Goal: Transaction & Acquisition: Purchase product/service

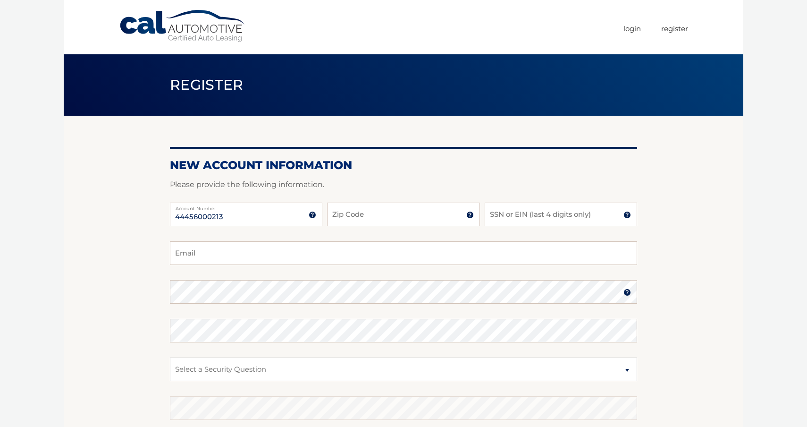
type input "44456000213"
type input "11752"
type input "5735"
type input "salvatoretringali@gmail.com"
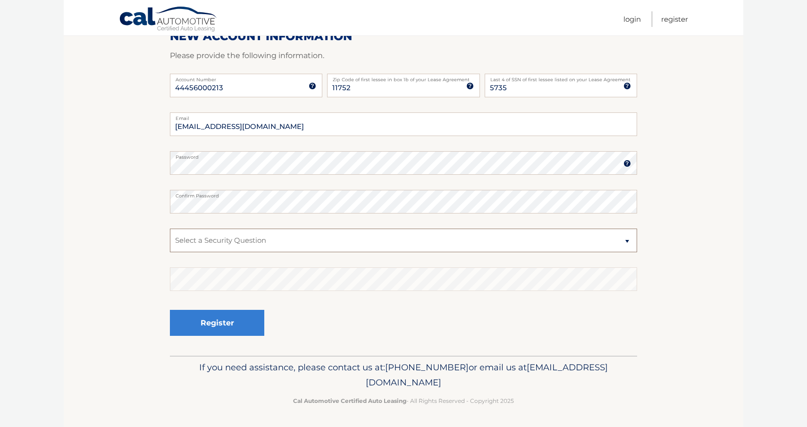
scroll to position [128, 0]
select select "1"
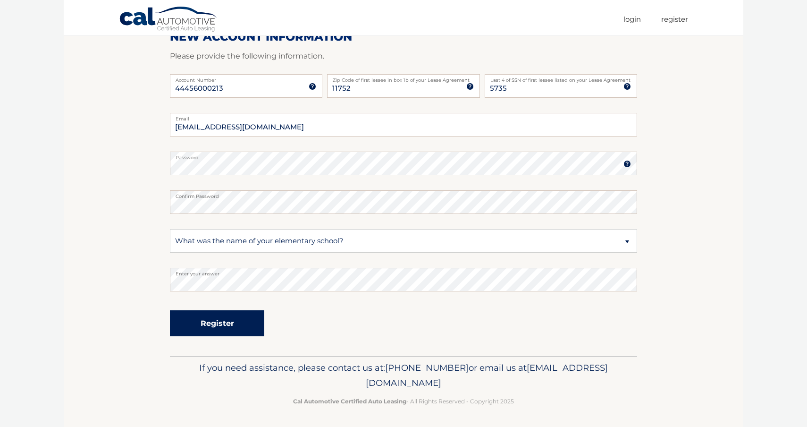
drag, startPoint x: 255, startPoint y: 266, endPoint x: 235, endPoint y: 330, distance: 67.2
click at [235, 330] on button "Register" at bounding box center [217, 323] width 94 height 26
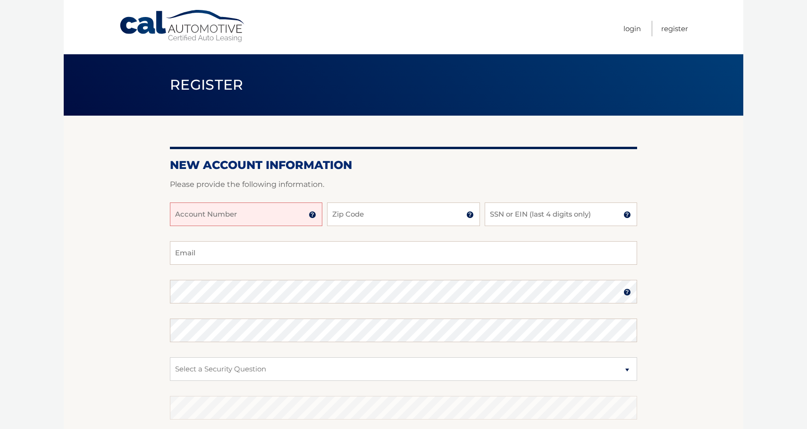
click at [249, 207] on input "Account Number" at bounding box center [246, 214] width 152 height 24
click at [227, 218] on input "44456000021" at bounding box center [246, 214] width 152 height 24
type input "44456000213"
type input "11752"
type input "2"
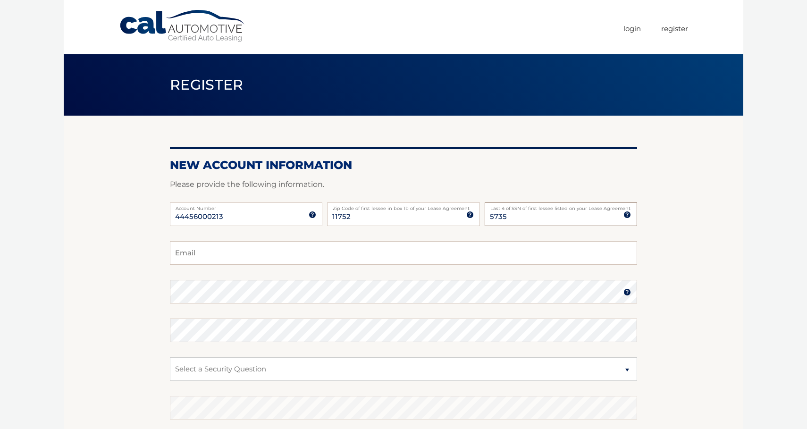
type input "5735"
type input "salvatoretringali@gmail.com"
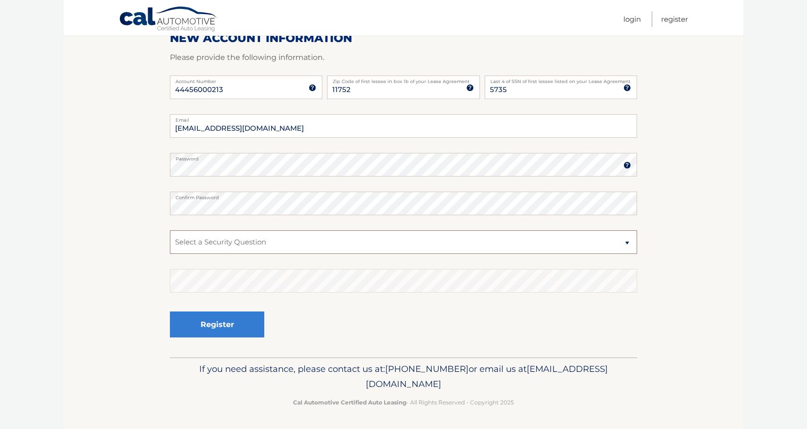
scroll to position [126, 0]
select select "1"
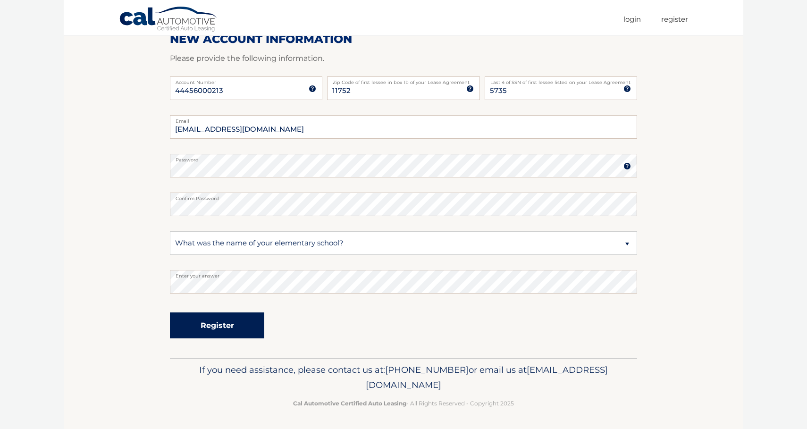
click at [228, 318] on button "Register" at bounding box center [217, 325] width 94 height 26
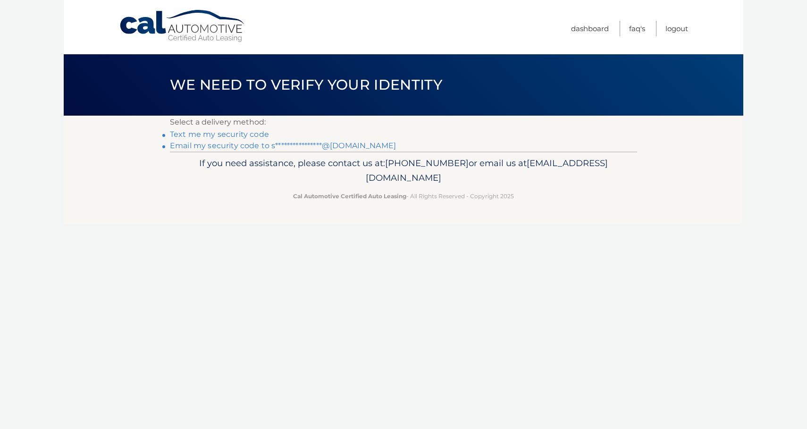
click at [243, 133] on link "Text me my security code" at bounding box center [219, 134] width 99 height 9
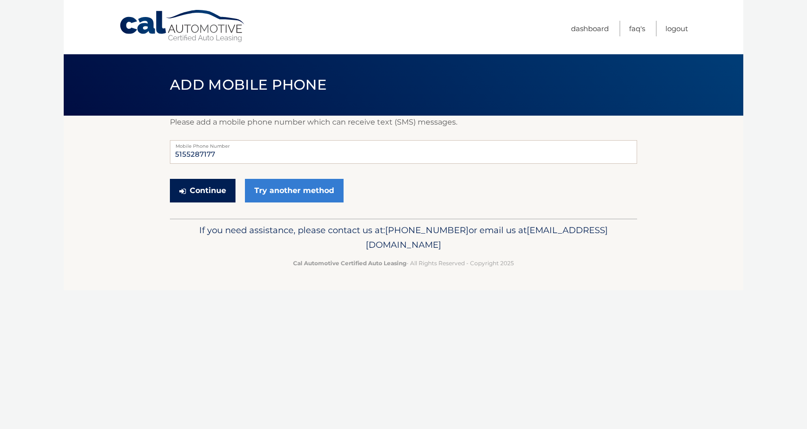
click at [210, 190] on button "Continue" at bounding box center [203, 191] width 66 height 24
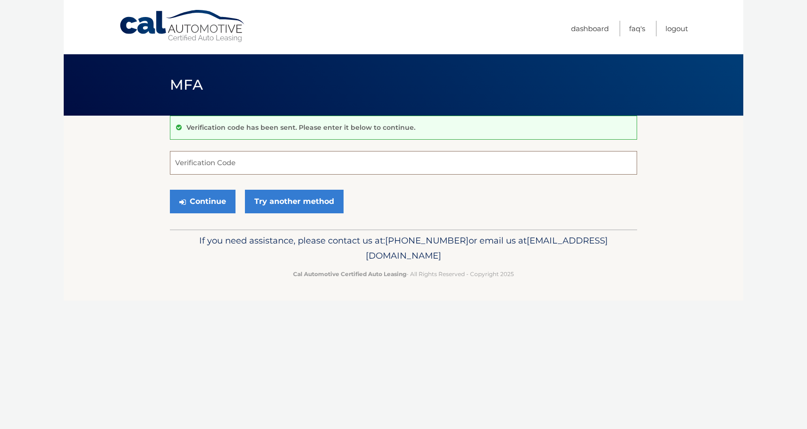
click at [216, 167] on input "Verification Code" at bounding box center [403, 163] width 467 height 24
click at [218, 206] on button "Continue" at bounding box center [203, 202] width 66 height 24
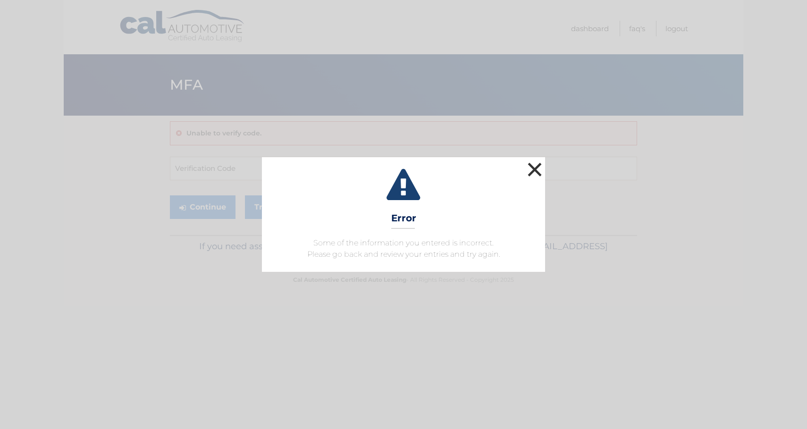
click at [534, 167] on button "×" at bounding box center [534, 169] width 19 height 19
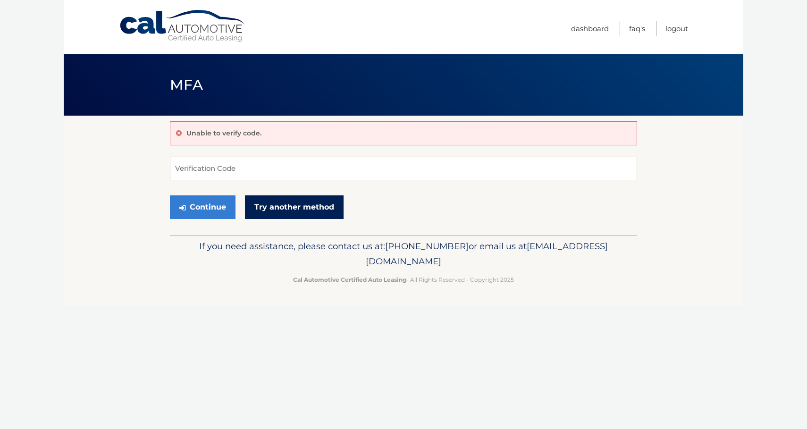
click at [274, 201] on link "Try another method" at bounding box center [294, 207] width 99 height 24
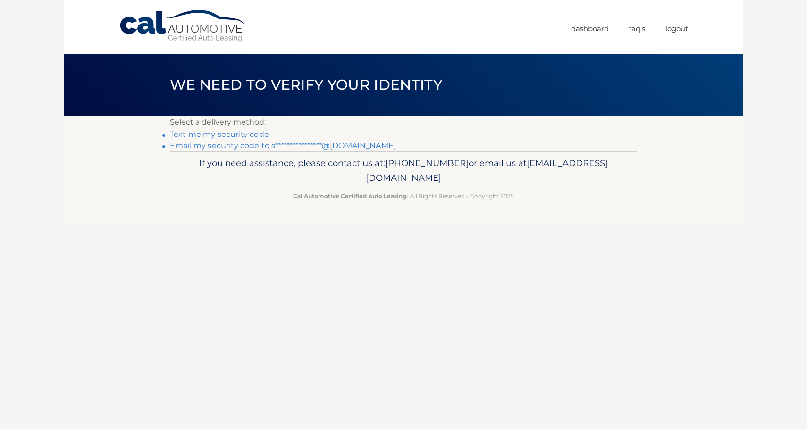
click at [223, 131] on link "Text me my security code" at bounding box center [219, 134] width 99 height 9
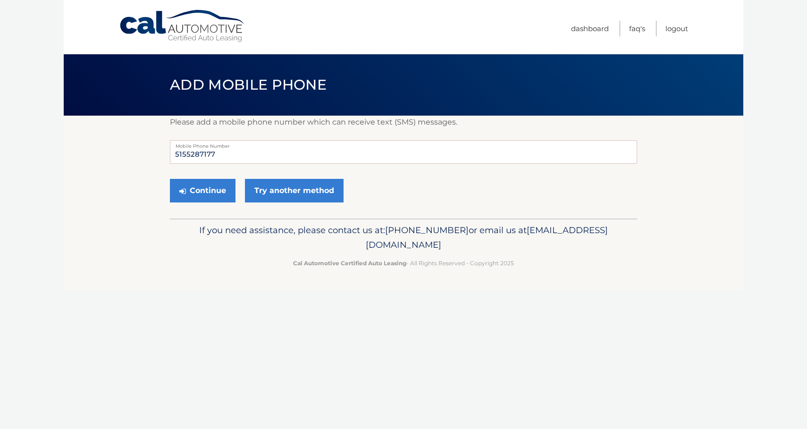
click at [223, 131] on div "Please add a mobile phone number which can receive text (SMS) messages. 5155287…" at bounding box center [403, 167] width 467 height 103
click at [185, 155] on input "5155287177" at bounding box center [403, 152] width 467 height 24
type input "5165287177"
click at [206, 193] on button "Continue" at bounding box center [203, 191] width 66 height 24
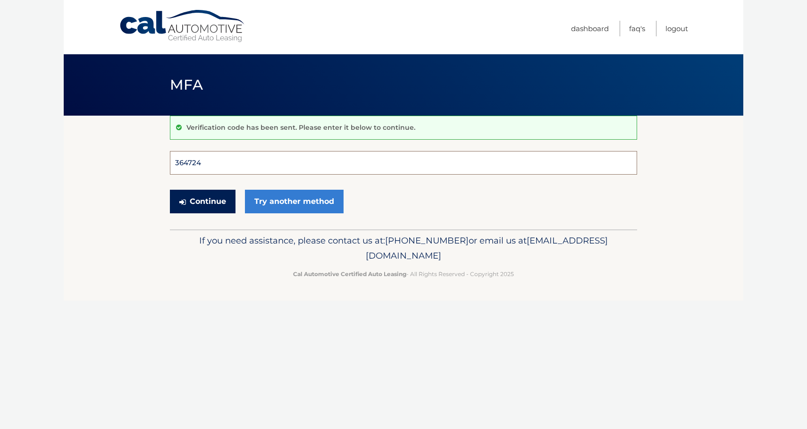
type input "364724"
click at [202, 201] on button "Continue" at bounding box center [203, 202] width 66 height 24
click at [212, 196] on button "Continue" at bounding box center [203, 202] width 66 height 24
click at [208, 167] on input "Verification Code" at bounding box center [403, 163] width 467 height 24
click at [213, 205] on button "Continue" at bounding box center [203, 202] width 66 height 24
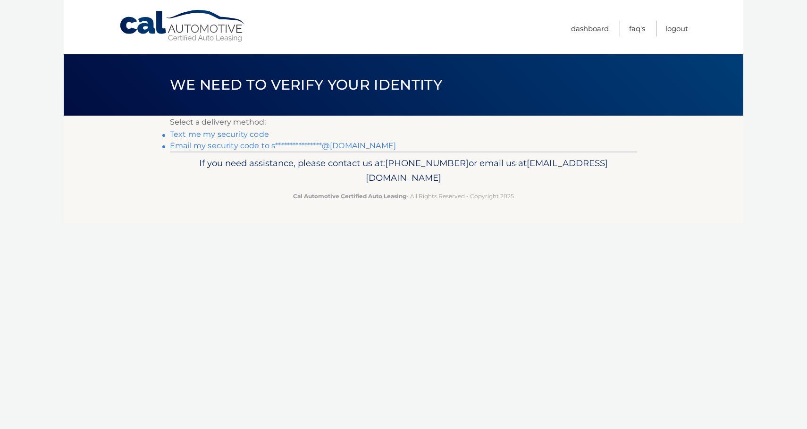
click at [221, 144] on link "**********" at bounding box center [283, 145] width 226 height 9
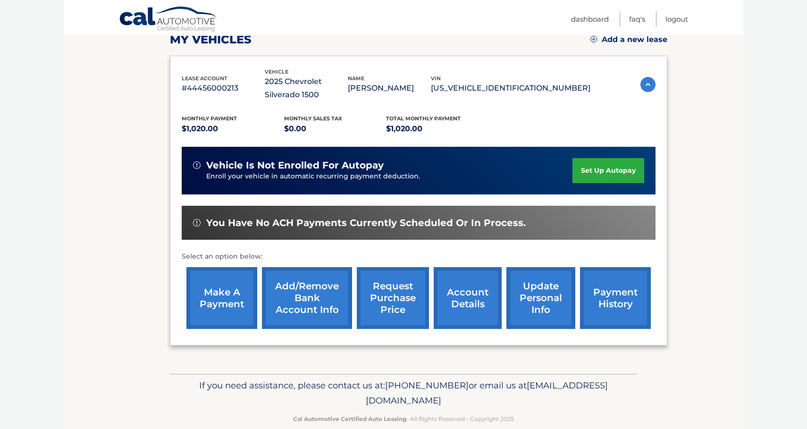
scroll to position [140, 0]
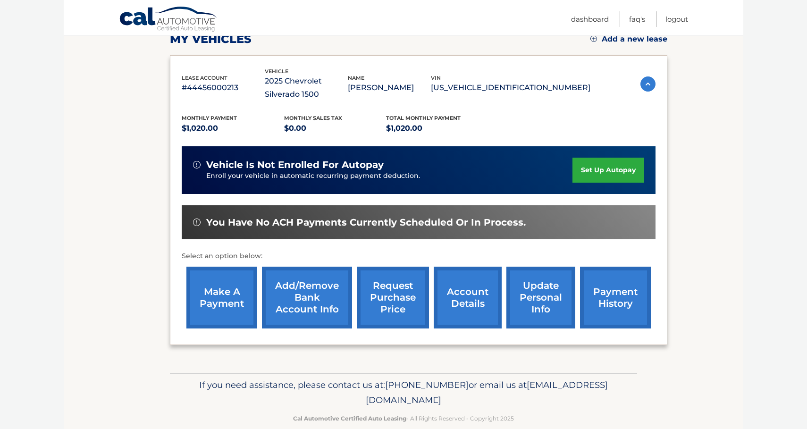
click at [216, 280] on link "make a payment" at bounding box center [221, 298] width 71 height 62
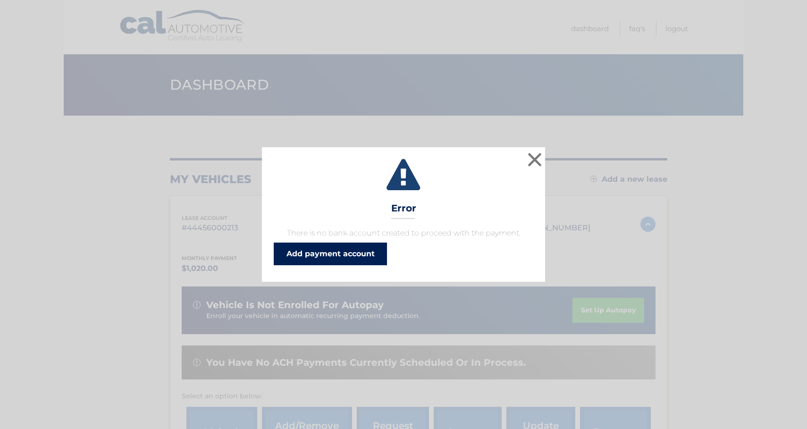
click at [322, 259] on link "Add payment account" at bounding box center [330, 254] width 113 height 23
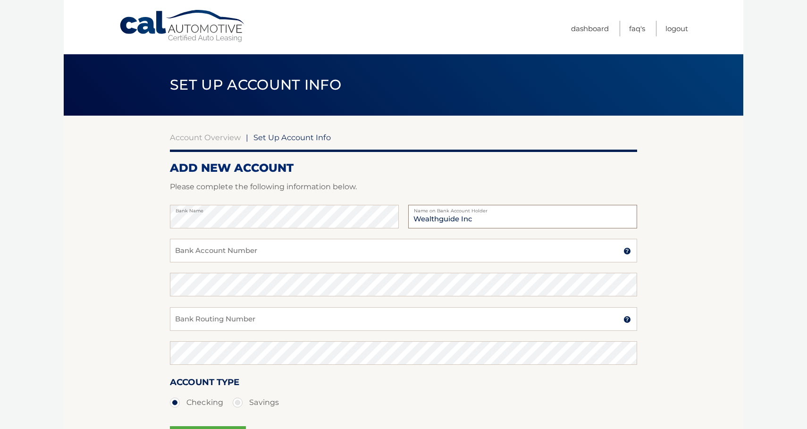
type input "Wealthguide Inc"
click at [226, 251] on input "Bank Account Number" at bounding box center [403, 251] width 467 height 24
type input "624373448"
click at [216, 317] on input "Bank Routing Number" at bounding box center [403, 319] width 467 height 24
type input "021000021"
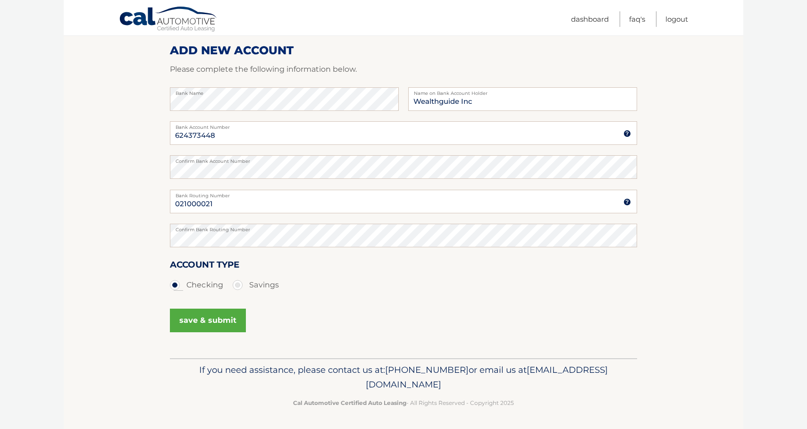
scroll to position [117, 0]
click at [201, 311] on button "save & submit" at bounding box center [208, 321] width 76 height 24
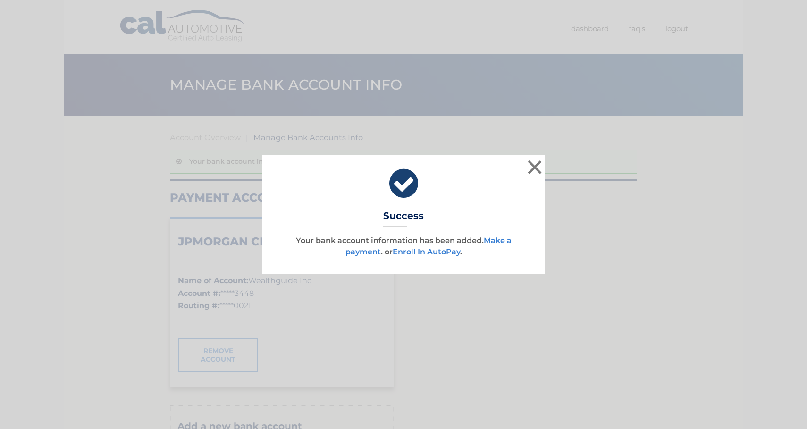
click at [373, 254] on link "Make a payment" at bounding box center [428, 246] width 166 height 20
click at [366, 252] on link "Make a payment" at bounding box center [428, 246] width 166 height 20
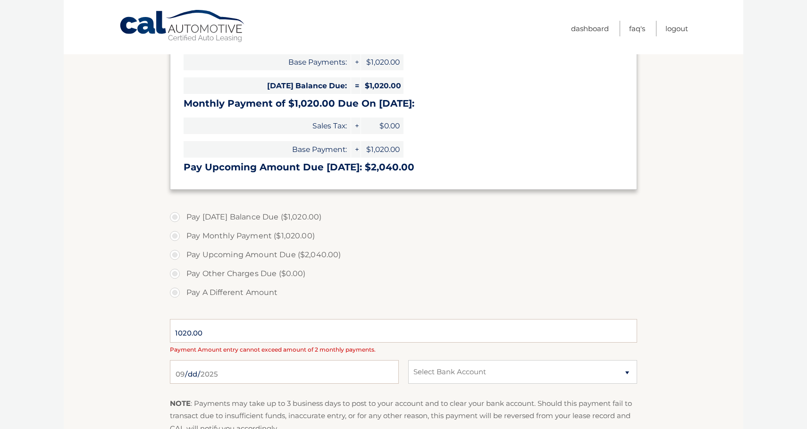
scroll to position [161, 0]
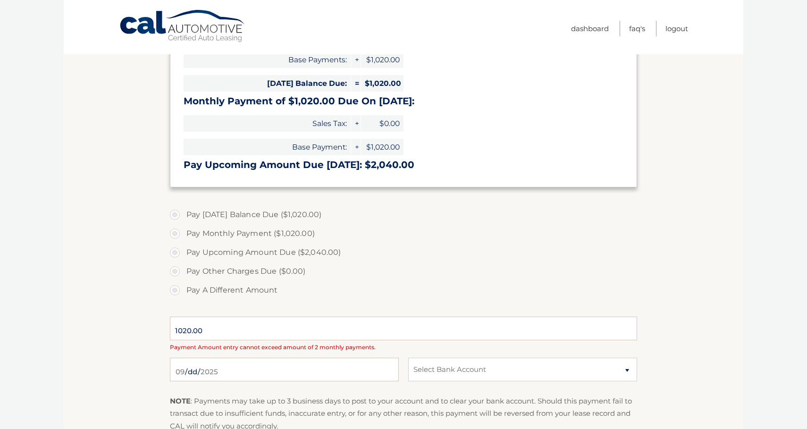
click at [178, 214] on label "Pay [DATE] Balance Due ($1,020.00)" at bounding box center [403, 214] width 467 height 19
click at [178, 214] on input "Pay [DATE] Balance Due ($1,020.00)" at bounding box center [178, 212] width 9 height 15
radio input "true"
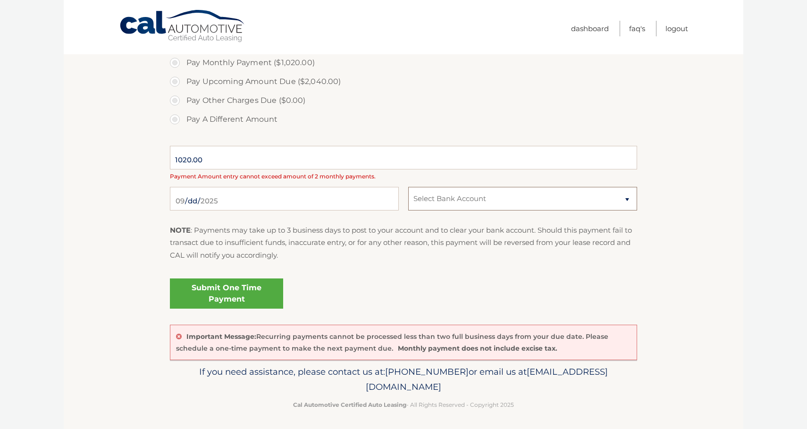
scroll to position [332, 0]
click at [210, 297] on link "Submit One Time Payment" at bounding box center [226, 294] width 113 height 30
click at [250, 281] on link "Submit One Time Payment" at bounding box center [226, 294] width 113 height 30
select select "YTE3ZTYwMTUtMjE3Ny00M2FiLWEzZDEtYjVkNzE3OTQ5ZTM3"
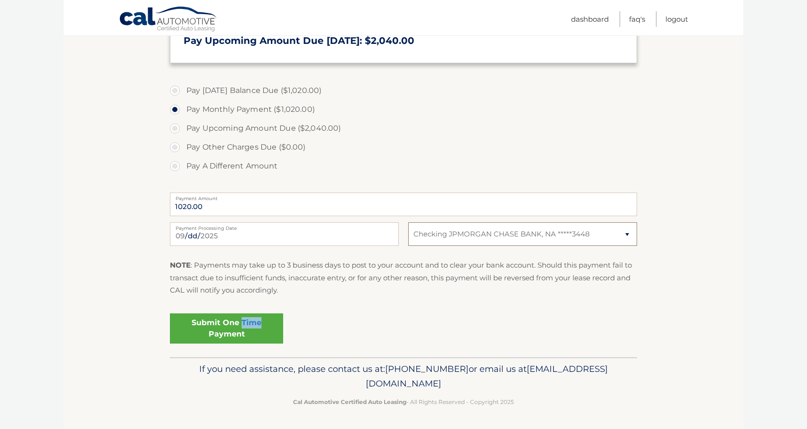
scroll to position [283, 0]
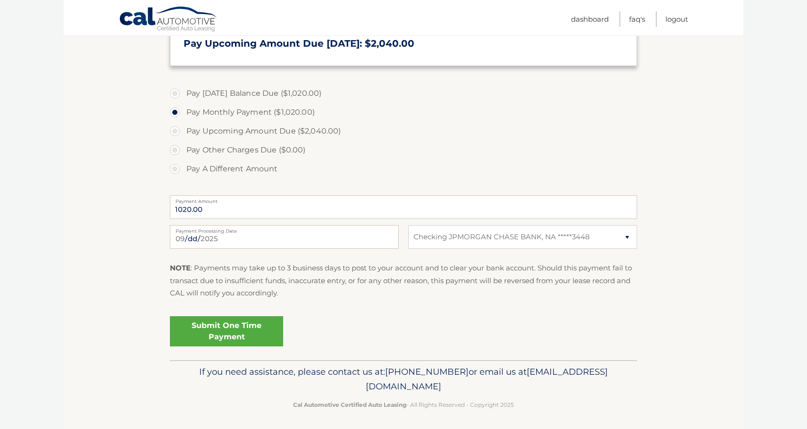
drag, startPoint x: 88, startPoint y: 191, endPoint x: 88, endPoint y: 224, distance: 33.5
click at [88, 224] on section "Account Overview | Make a Payment Payment Information Balance Forward: Base Pay…" at bounding box center [403, 96] width 679 height 527
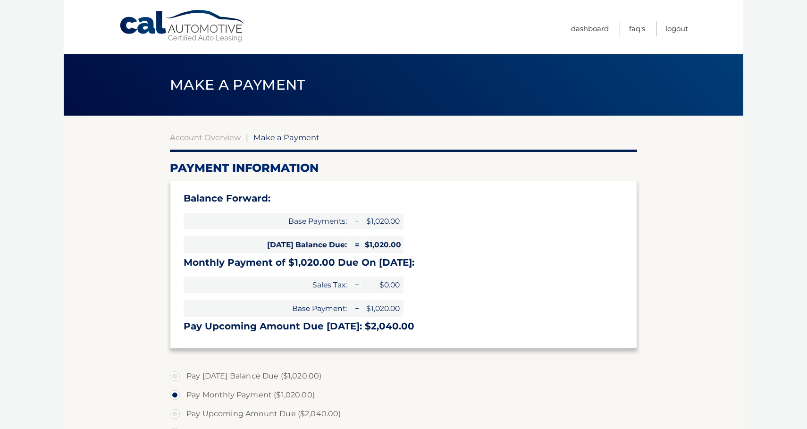
select select "YTE3ZTYwMTUtMjE3Ny00M2FiLWEzZDEtYjVkNzE3OTQ5ZTM3"
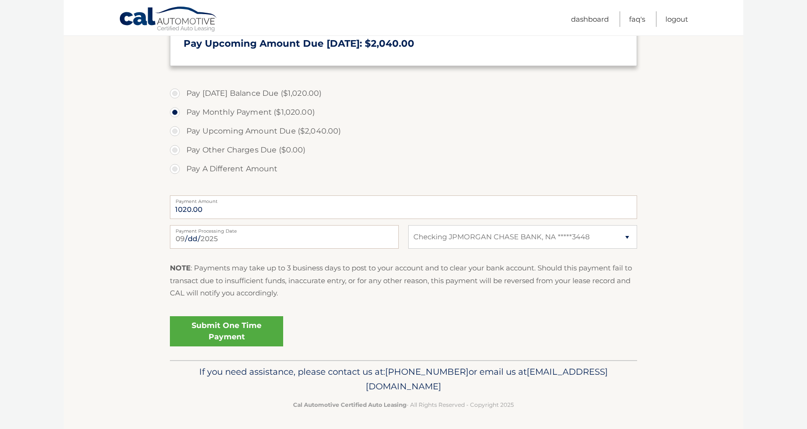
click at [234, 322] on link "Submit One Time Payment" at bounding box center [226, 331] width 113 height 30
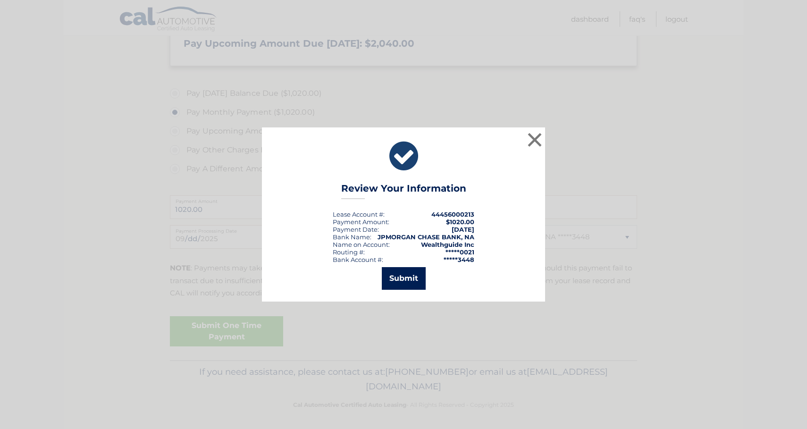
click at [416, 273] on button "Submit" at bounding box center [404, 278] width 44 height 23
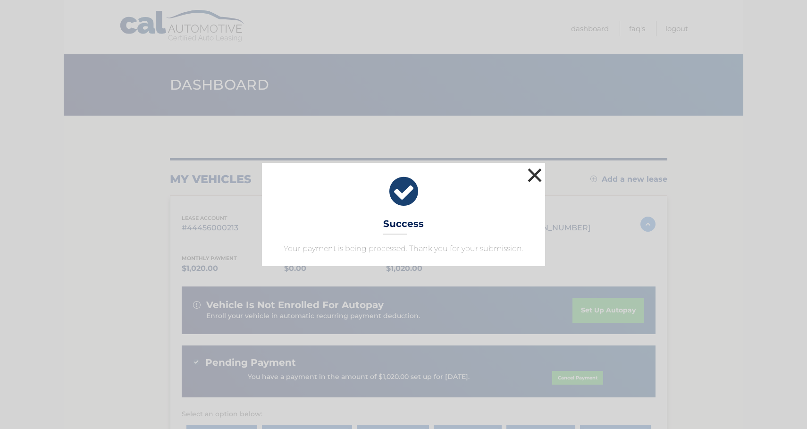
click at [530, 176] on button "×" at bounding box center [534, 175] width 19 height 19
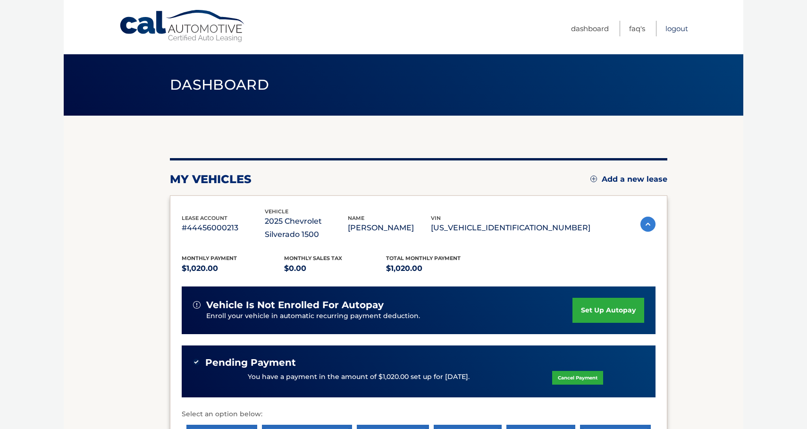
click at [669, 27] on link "Logout" at bounding box center [676, 29] width 23 height 16
